Goal: Transaction & Acquisition: Purchase product/service

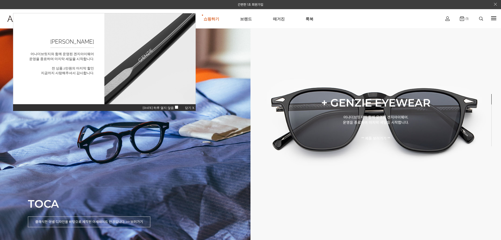
click at [186, 107] on span "닫기 X" at bounding box center [189, 108] width 9 height 4
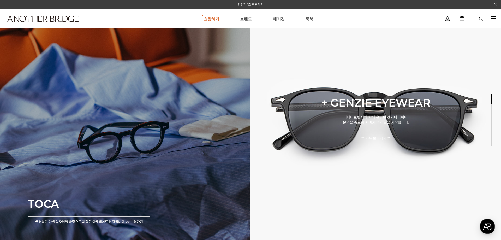
click at [204, 135] on div "TOCA 클래식한 아넬 디자인을 바탕으로 제작된 아세테이트 안경입니다. >> 보러가기" at bounding box center [125, 120] width 250 height 240
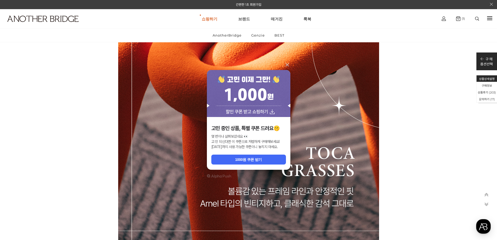
scroll to position [2296, 0]
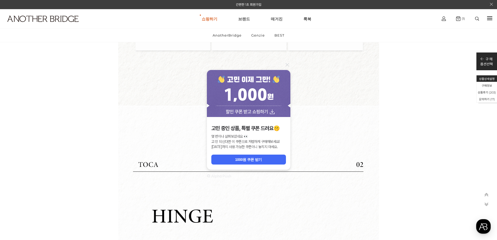
click at [288, 64] on icon at bounding box center [286, 64] width 3 height 3
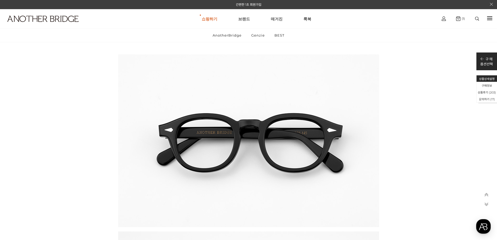
scroll to position [8881, 0]
